Goal: Task Accomplishment & Management: Use online tool/utility

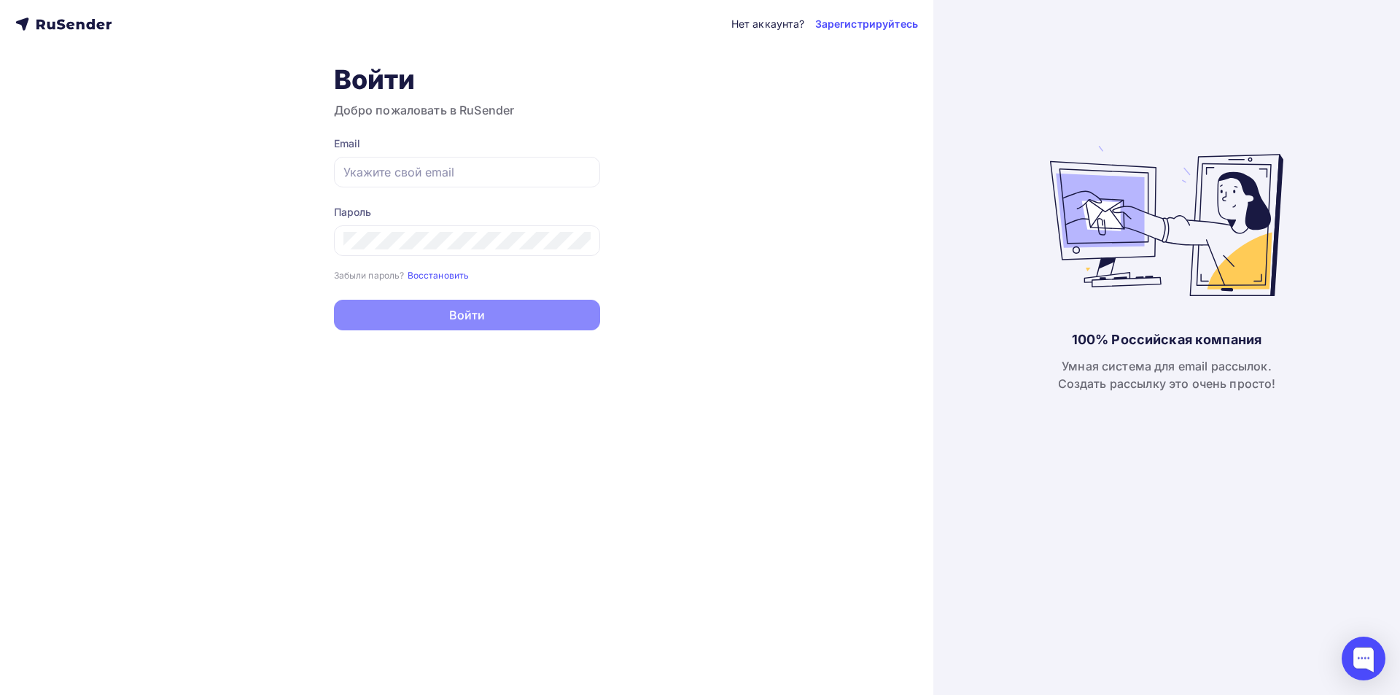
type input "[EMAIL_ADDRESS][DOMAIN_NAME]"
click at [492, 317] on button "Войти" at bounding box center [467, 315] width 266 height 31
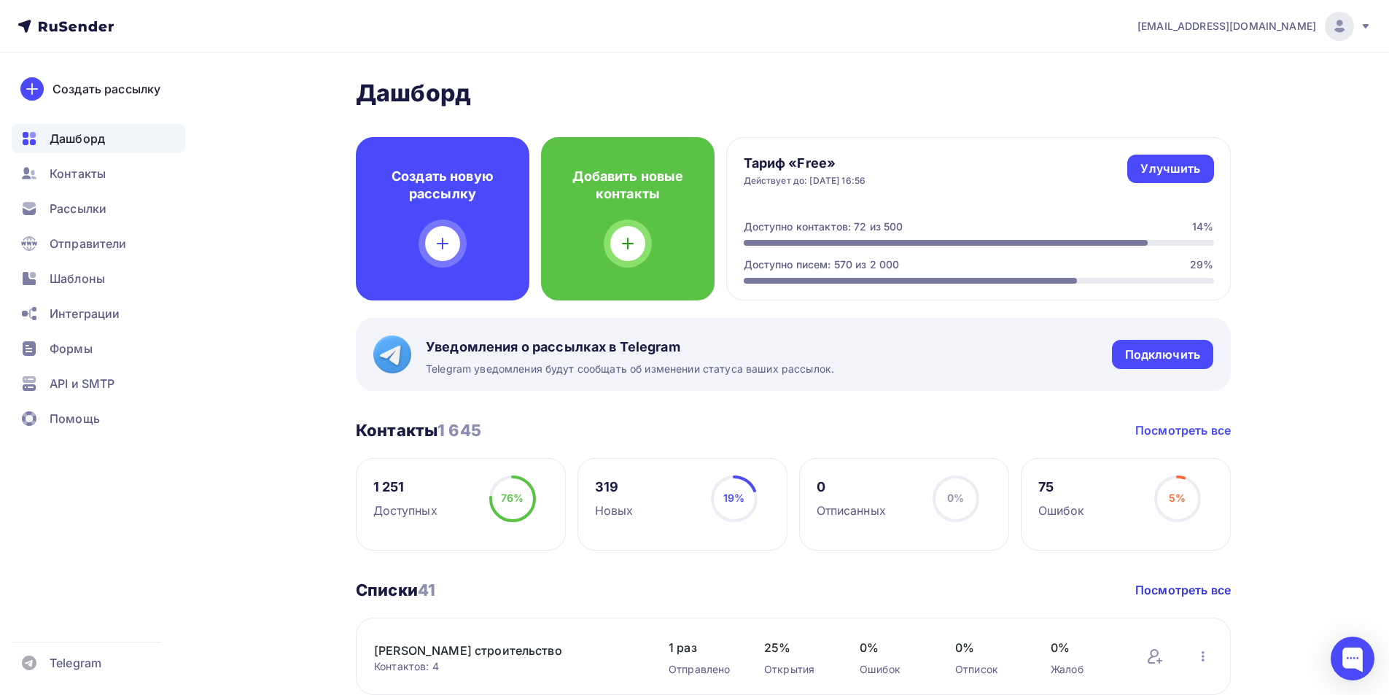
click at [1178, 434] on link "Посмотреть все" at bounding box center [1183, 430] width 96 height 18
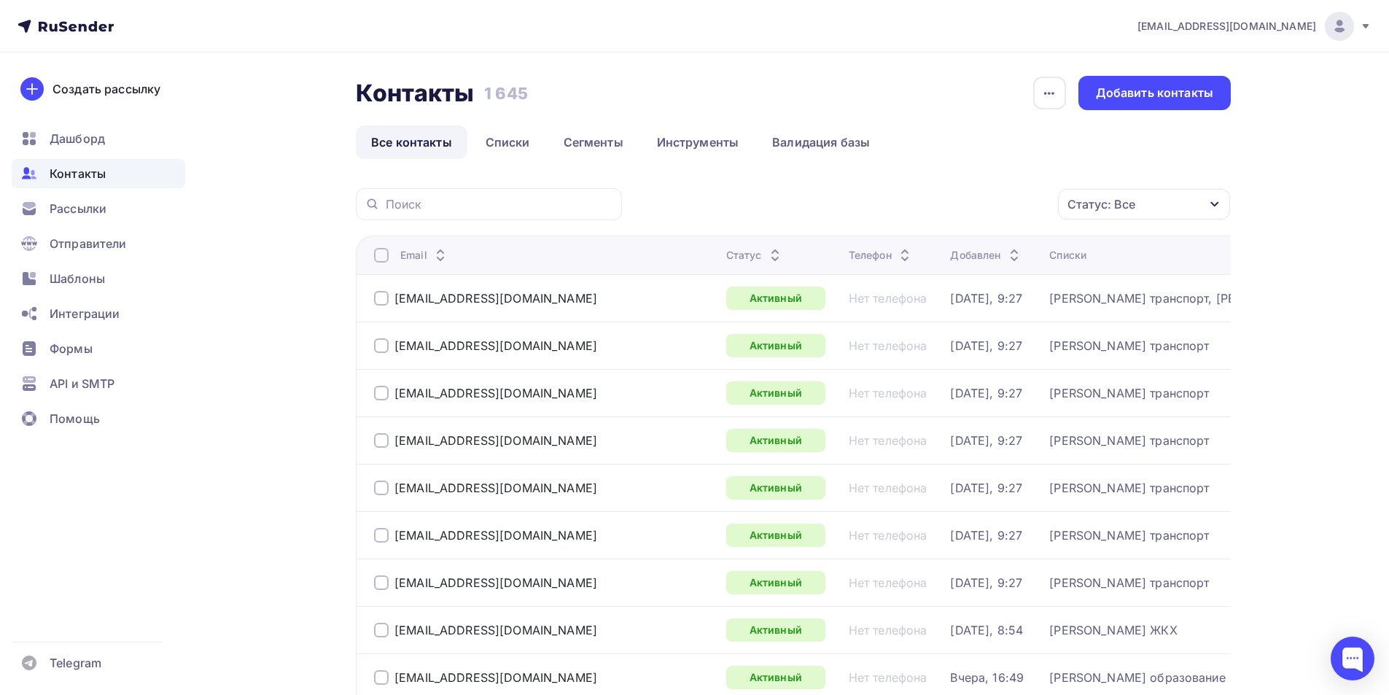
click at [1219, 206] on icon "button" at bounding box center [1215, 204] width 12 height 12
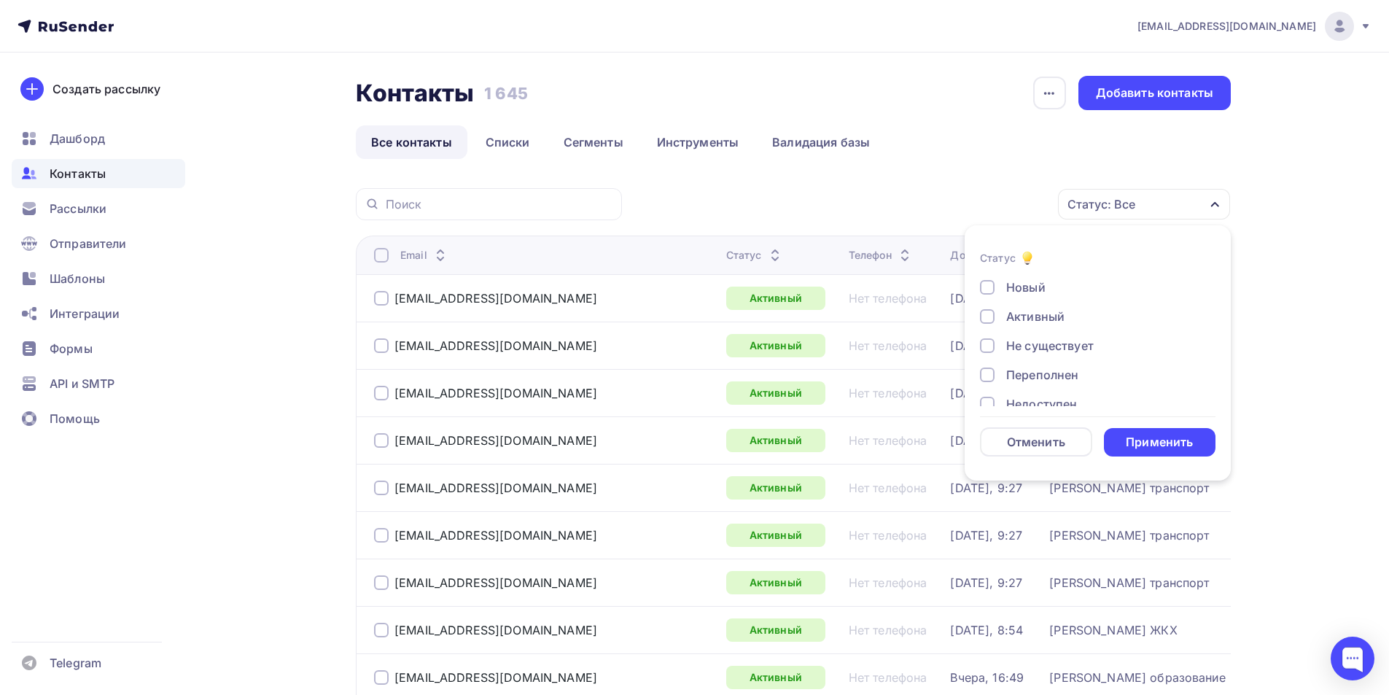
click at [990, 345] on div at bounding box center [987, 345] width 15 height 15
click at [990, 358] on div at bounding box center [987, 360] width 15 height 15
click at [987, 390] on div at bounding box center [987, 389] width 15 height 15
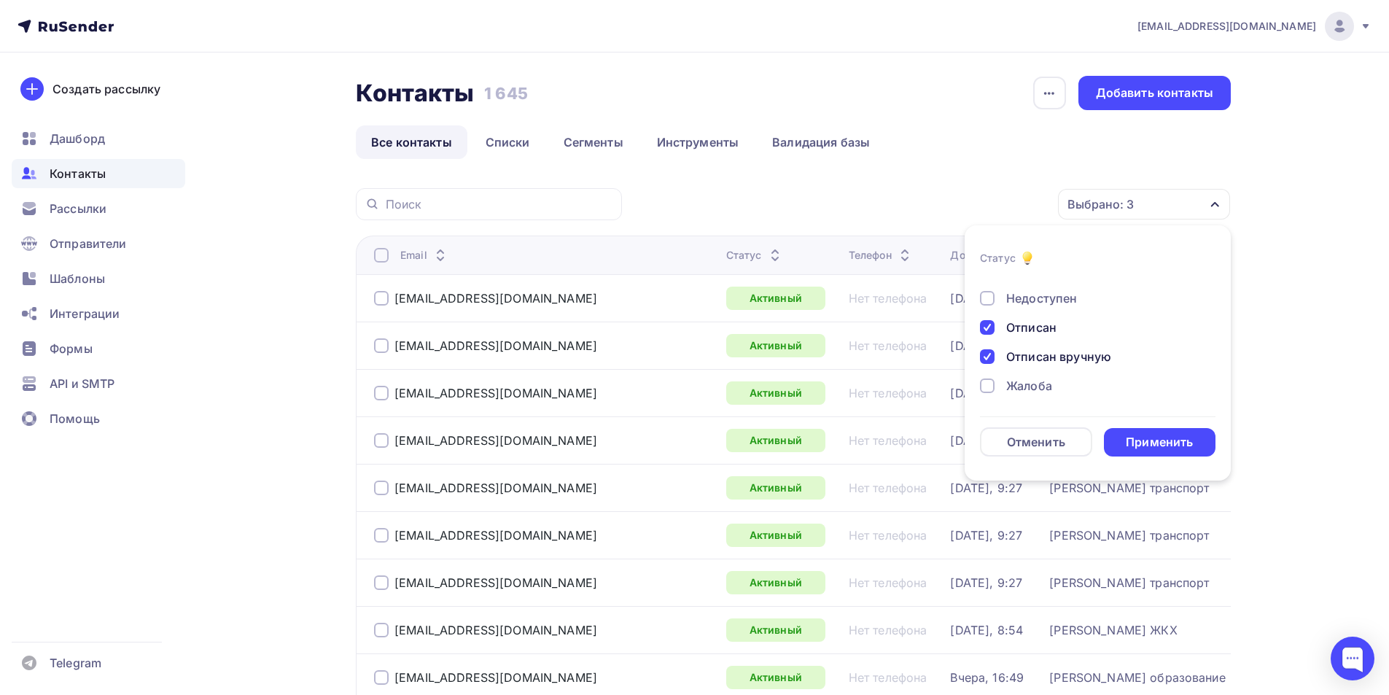
click at [989, 388] on div at bounding box center [987, 385] width 15 height 15
click at [1147, 433] on div "Применить" at bounding box center [1160, 442] width 112 height 28
